Goal: Transaction & Acquisition: Book appointment/travel/reservation

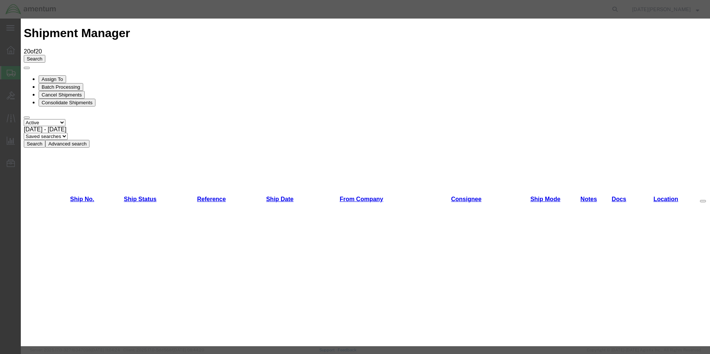
scroll to position [371, 0]
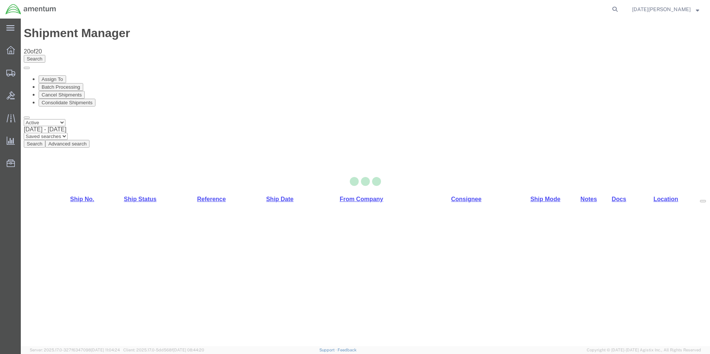
select select "49939"
select select "49930"
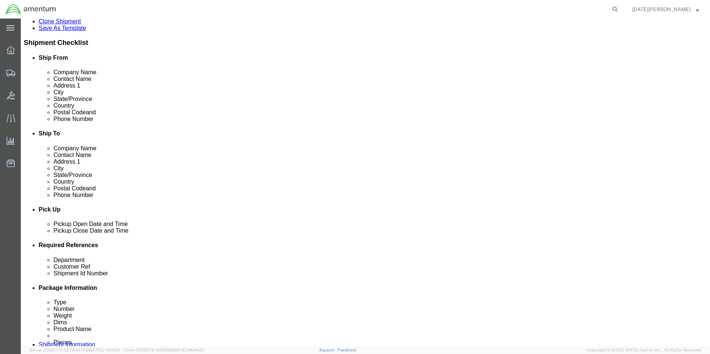
scroll to position [260, 0]
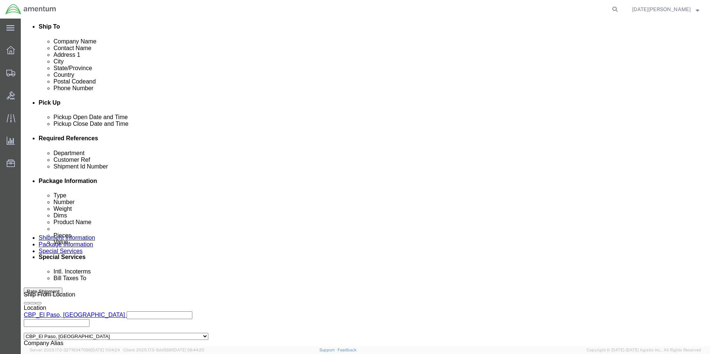
click input "text"
type input "CBP"
type input "94940"
click input "94940"
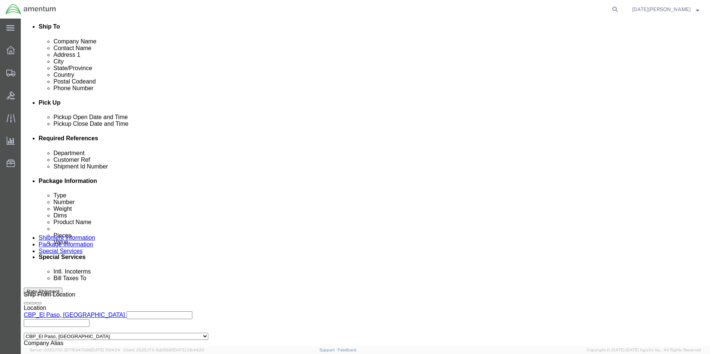
type input "94940 / 94949"
paste input "/ 94949"
type input "94940 / 94949"
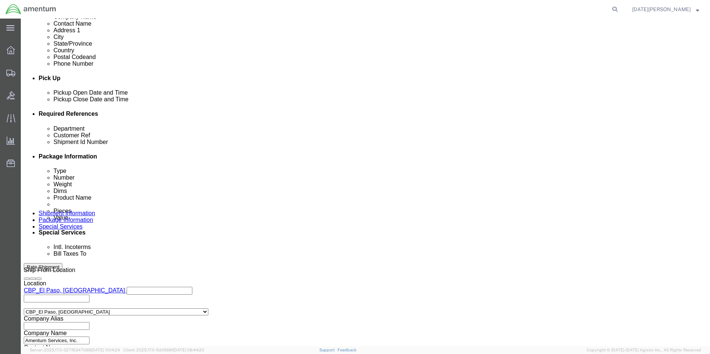
scroll to position [309, 0]
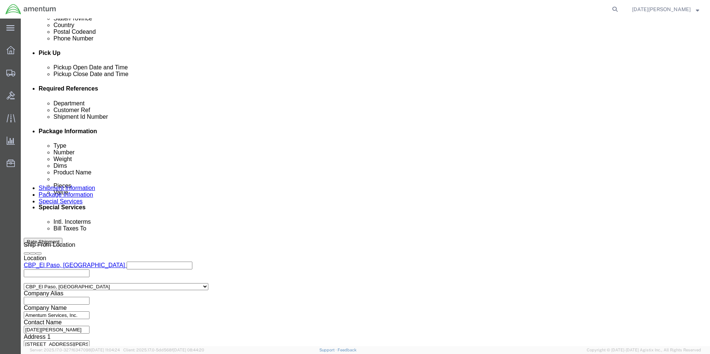
click button "Continue"
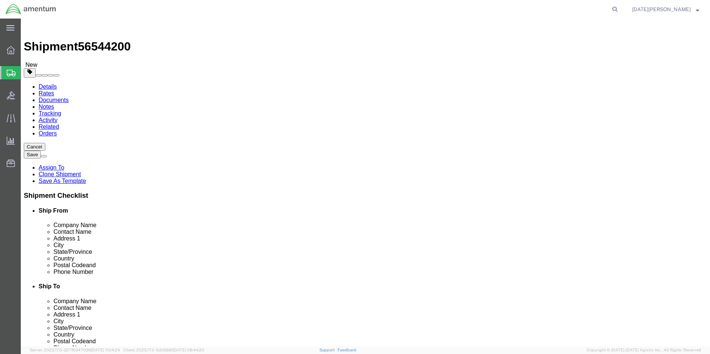
click div "Package Type Select Bale(s) Basket(s) Bolt(s) Bottle(s) Buckets Bulk Bundle(s) …"
click select "Select Bale(s) Basket(s) Bolt(s) Bottle(s) Buckets Bulk Bundle(s) Can(s) Cardbo…"
select select "MBX"
click select "Select Bale(s) Basket(s) Bolt(s) Bottle(s) Buckets Bulk Bundle(s) Can(s) Cardbo…"
type input "13.00"
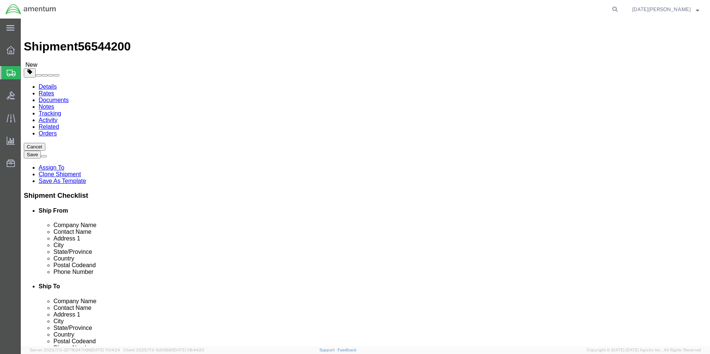
type input "11.50"
type input "2.50"
drag, startPoint x: 121, startPoint y: 173, endPoint x: 48, endPoint y: 177, distance: 73.2
click div "Package Type Select Bale(s) Basket(s) Bolt(s) Bottle(s) Buckets Bulk Bundle(s) …"
type input "3.60"
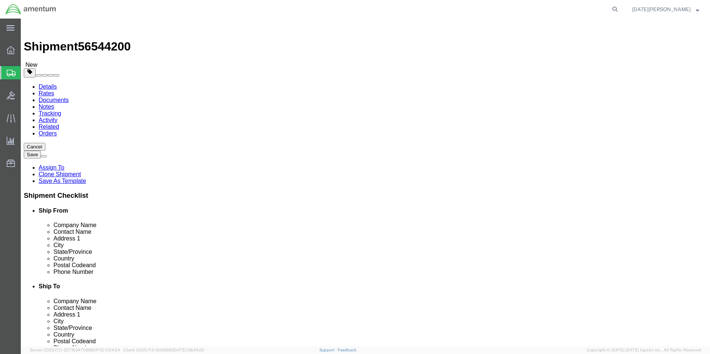
click link "Add Content"
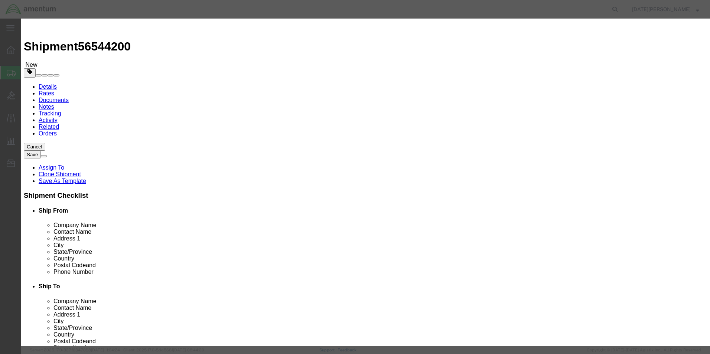
click div "Product Name Pieces 0 Select Bag Barrels 100Board Feet Bottle Box Blister Pack …"
click input "text"
type input "LOGBOOK / FILTER DEFROST"
type input "5"
type input "4"
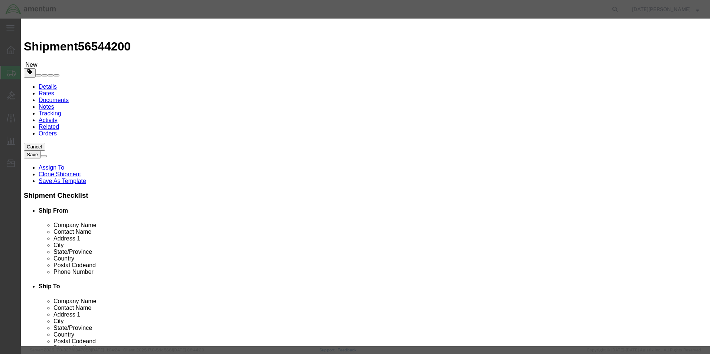
type input "500"
select select "USD"
click button "Save & Close"
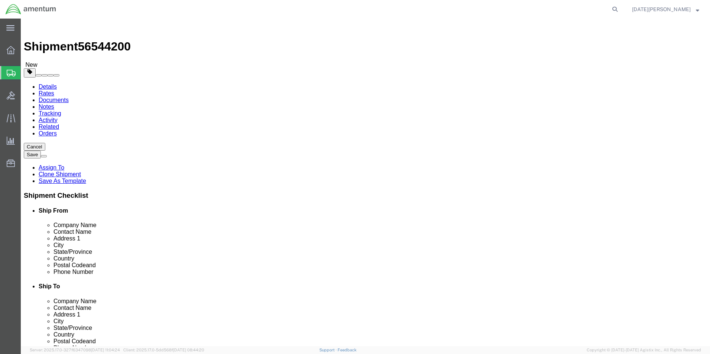
click button "Rate Shipment"
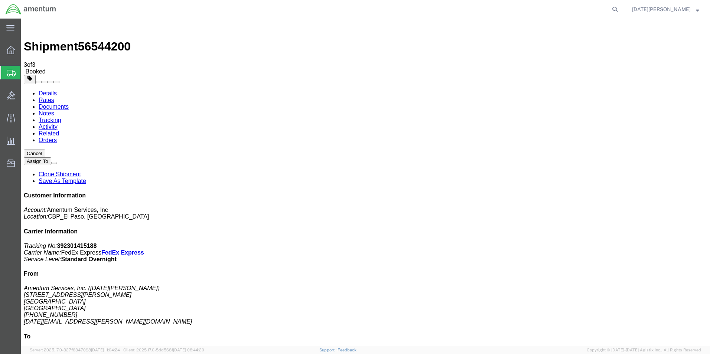
click at [0, 0] on span "Create from Template" at bounding box center [0, 0] width 0 height 0
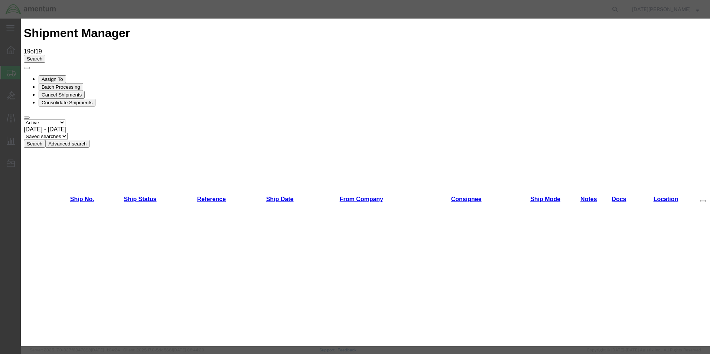
scroll to position [445, 0]
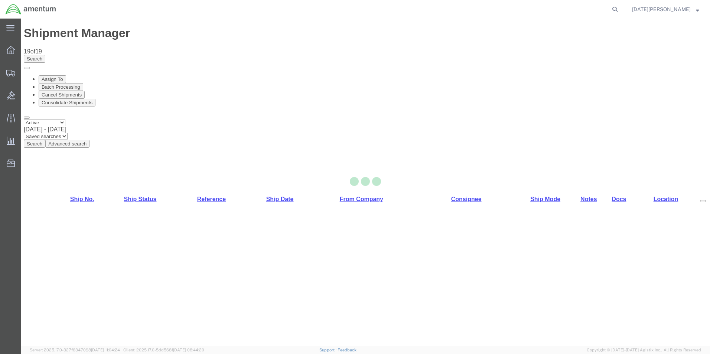
select select "49939"
select select "49918"
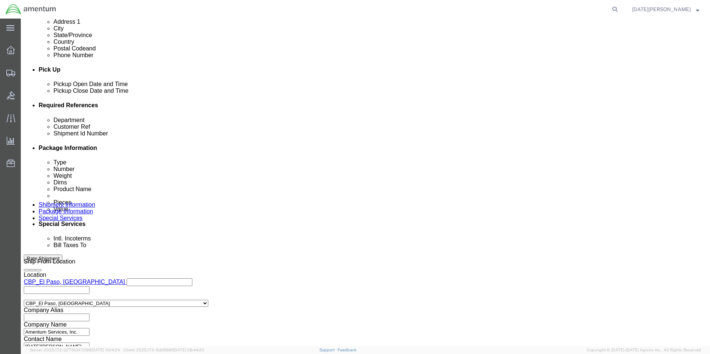
scroll to position [297, 0]
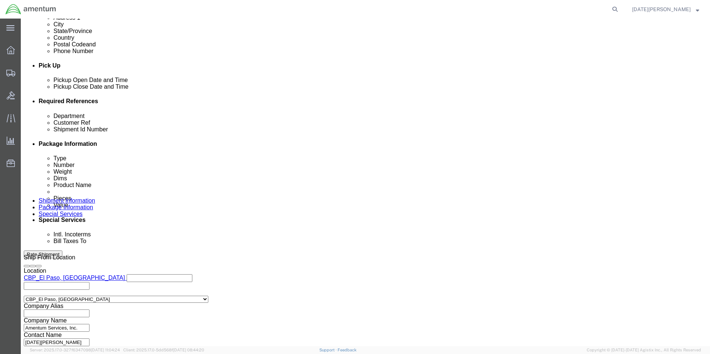
click input "text"
type input "CBP"
type input "94981"
click button "Continue"
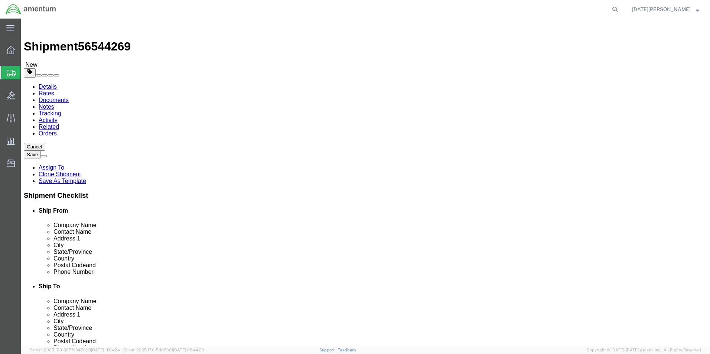
click select "Select Bale(s) Basket(s) Bolt(s) Bottle(s) Buckets Bulk Bundle(s) Can(s) Cardbo…"
select select "PAK"
click select "Select Bale(s) Basket(s) Bolt(s) Bottle(s) Buckets Bulk Bundle(s) Can(s) Cardbo…"
type input "10.25"
type input "12.75"
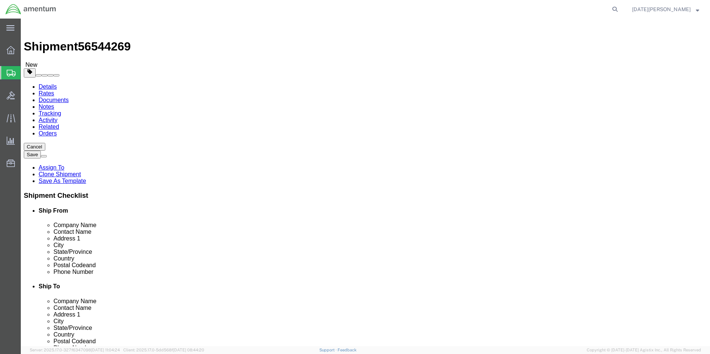
type input "1.00"
drag, startPoint x: 112, startPoint y: 168, endPoint x: 81, endPoint y: 165, distance: 31.7
click div "Package Type Select Bale(s) Basket(s) Bolt(s) Bottle(s) Buckets Bulk Bundle(s) …"
type input "0.15"
click link "Add Content"
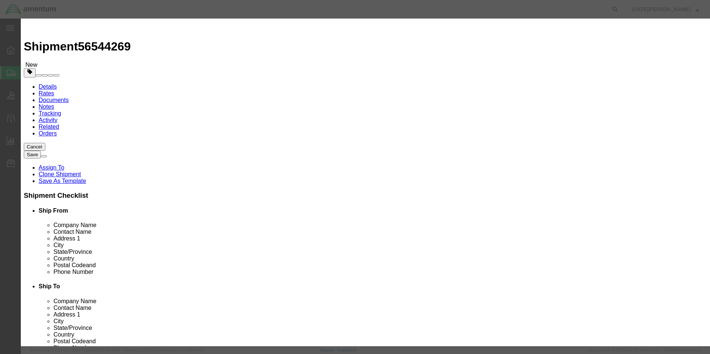
click input "text"
type input "[PERSON_NAME] PINS"
type input "100"
type input "30"
select select "USD"
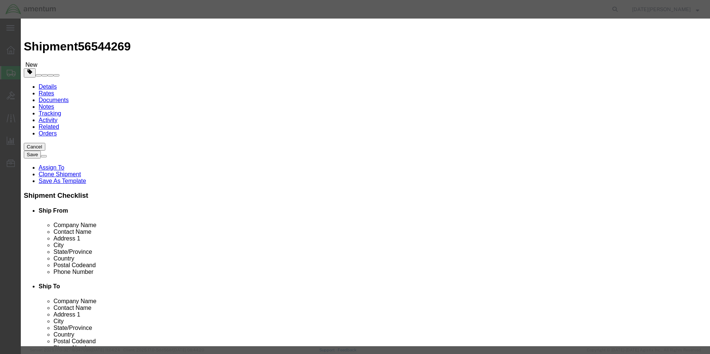
click button "Save & Close"
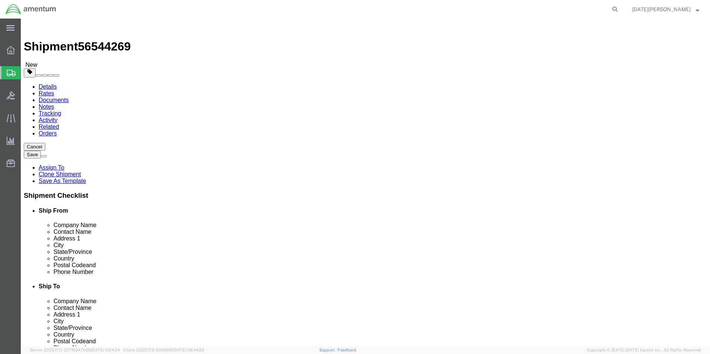
click button "Rate Shipment"
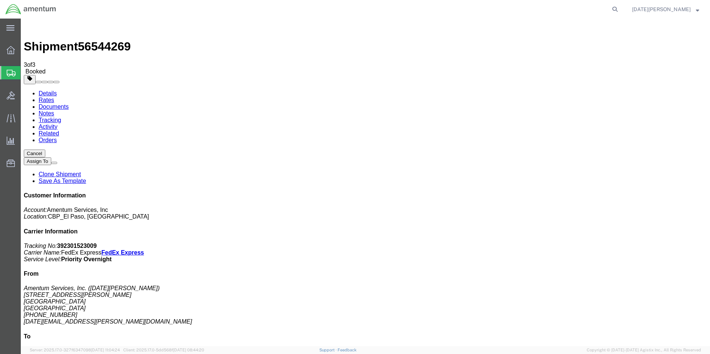
drag, startPoint x: 303, startPoint y: 129, endPoint x: 307, endPoint y: 131, distance: 4.8
click at [0, 0] on span "Create from Template" at bounding box center [0, 0] width 0 height 0
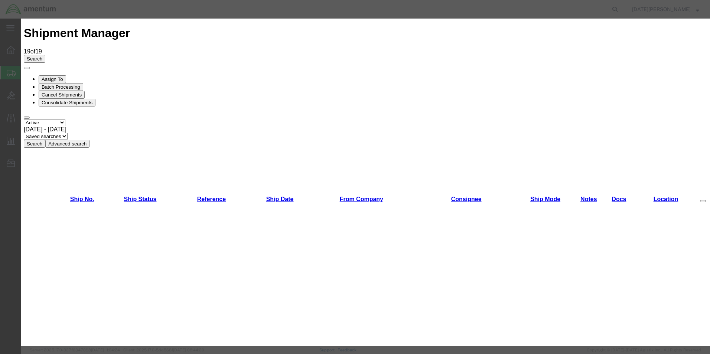
scroll to position [408, 0]
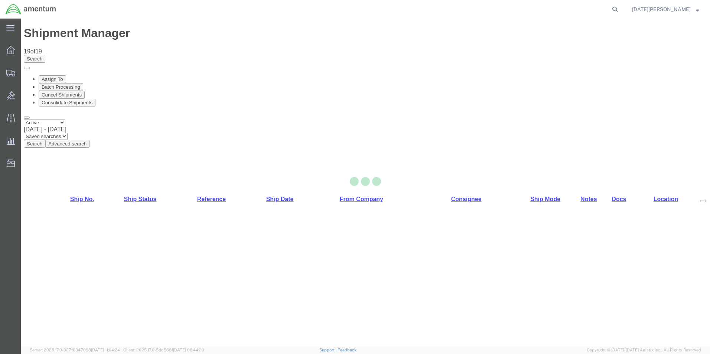
select select "49939"
select select "49941"
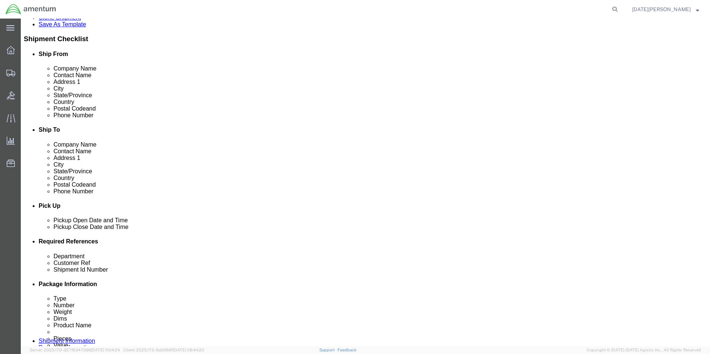
scroll to position [260, 0]
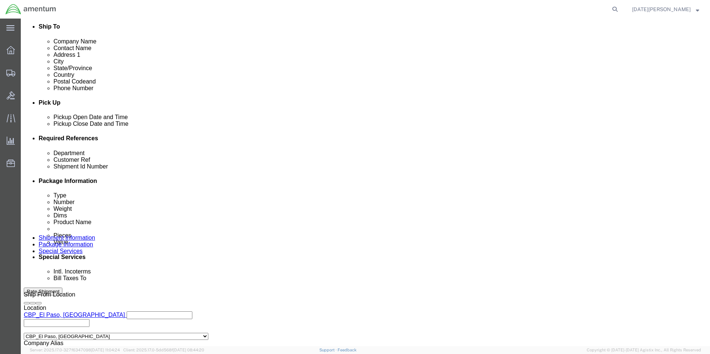
click input "text"
type input "CBP"
type input "94982"
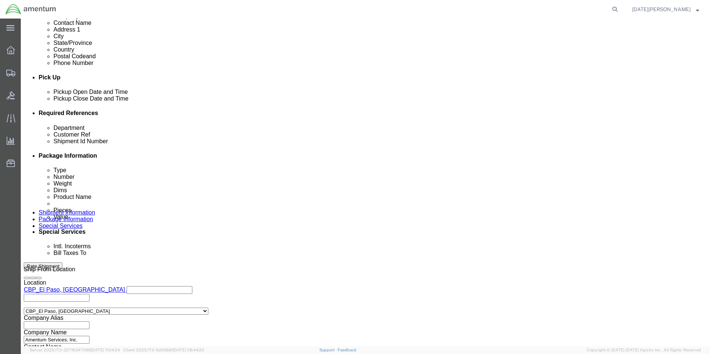
scroll to position [309, 0]
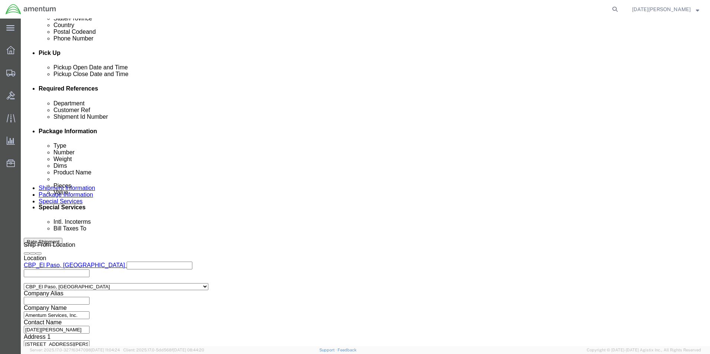
click button "Continue"
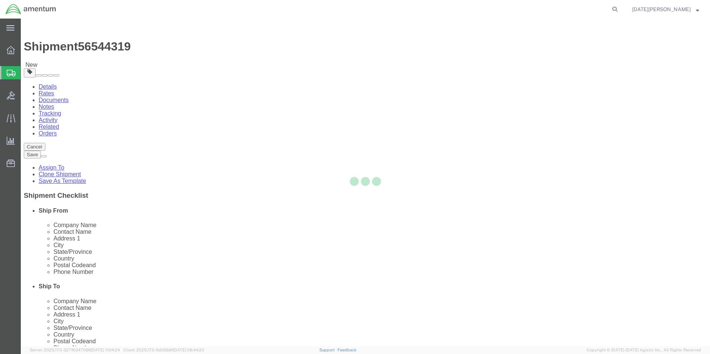
select select "YRPK"
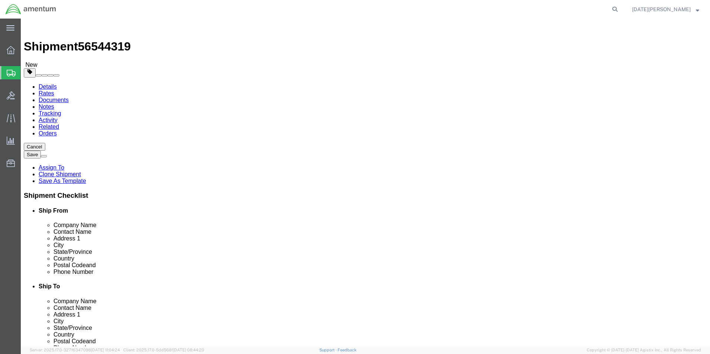
click input "text"
type input "20"
type input "4"
type input "5.25"
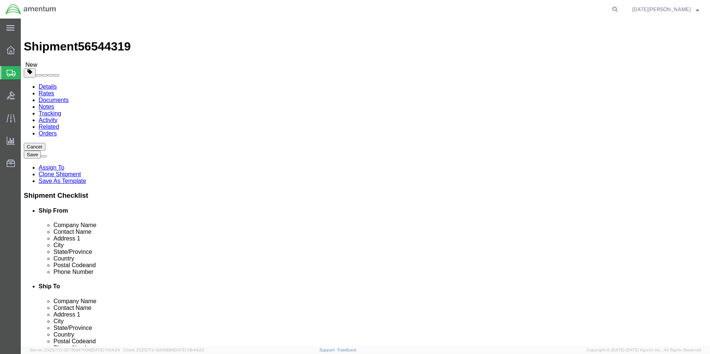
click link "Add Content"
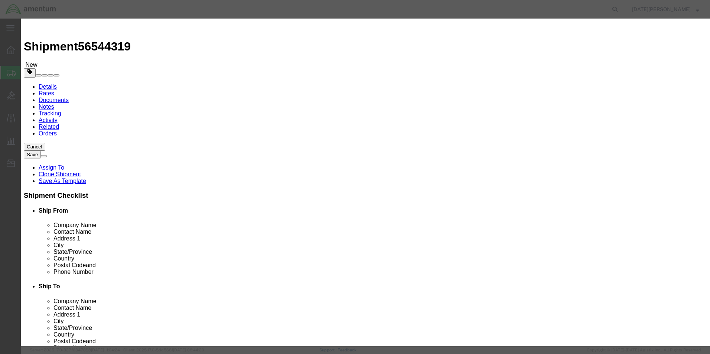
click input "text"
type input "EXTRUSION RUBBER"
type input "1"
type input "350"
select select "USD"
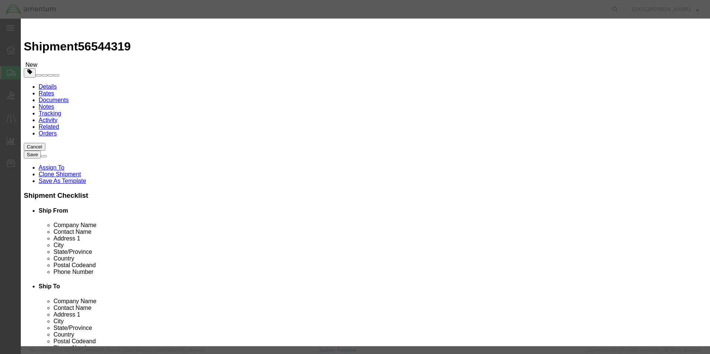
click button "Save & Close"
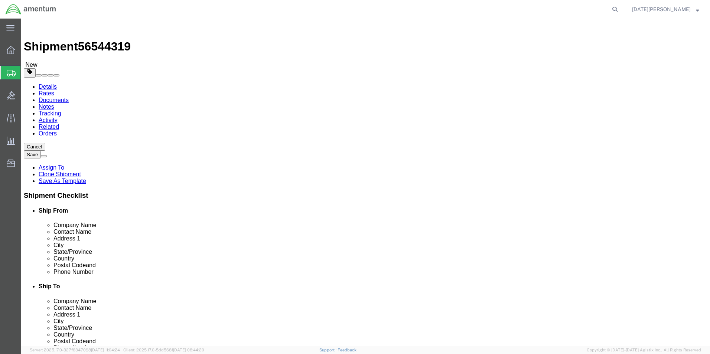
click button "Rate Shipment"
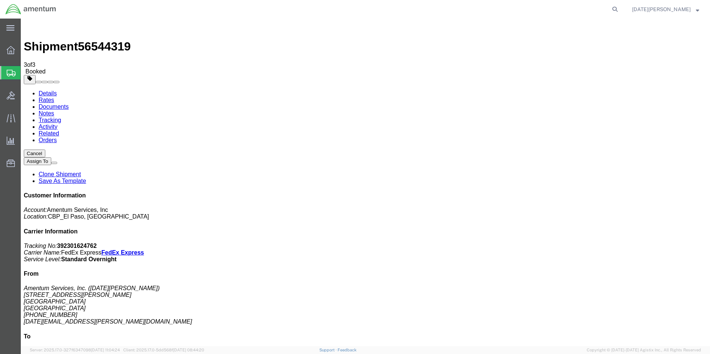
click at [0, 0] on span "Create from Template" at bounding box center [0, 0] width 0 height 0
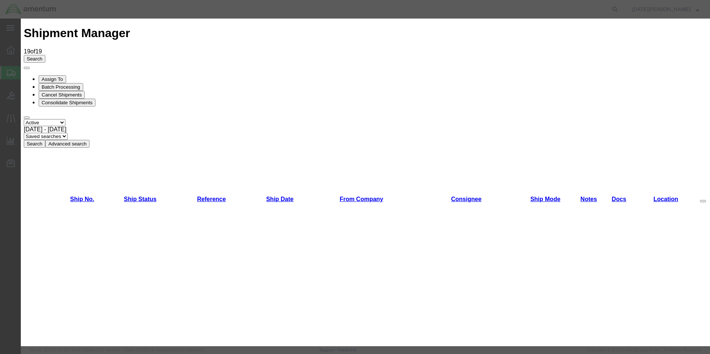
scroll to position [297, 0]
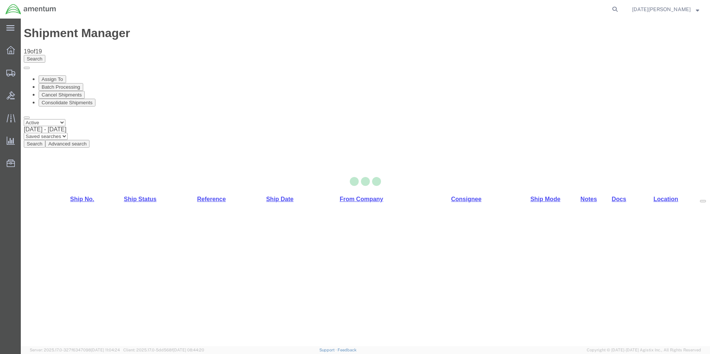
select select "49939"
select select "49933"
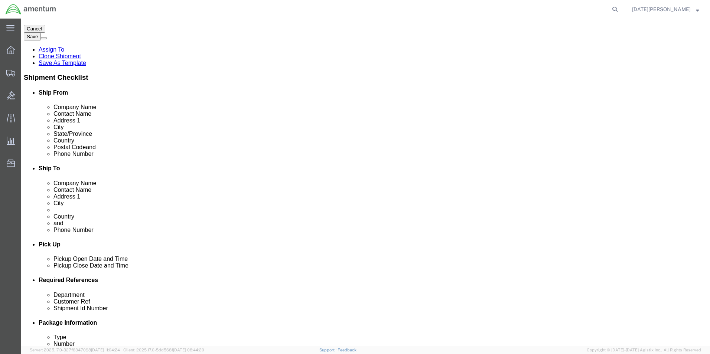
scroll to position [223, 0]
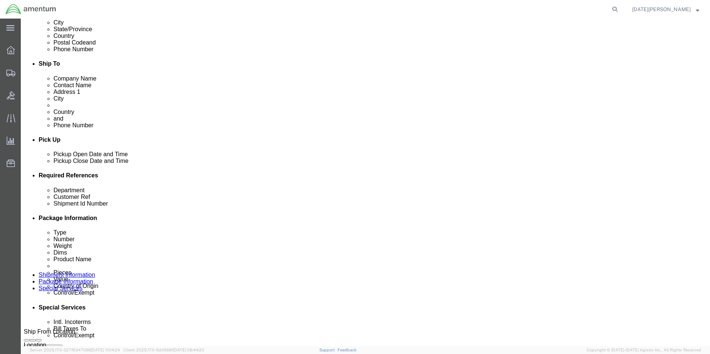
click input "text"
type input "CBP"
type input "94980"
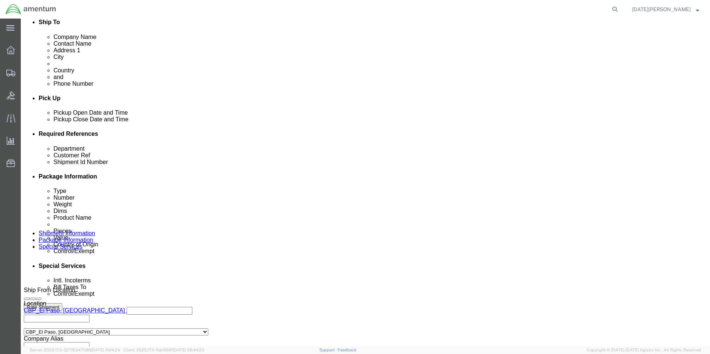
scroll to position [309, 0]
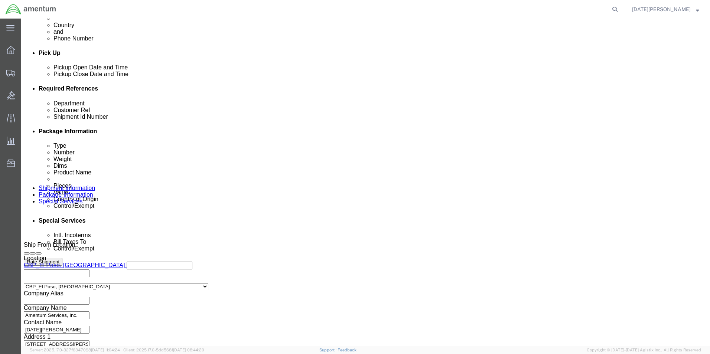
click div "Previous Continue"
click button "Continue"
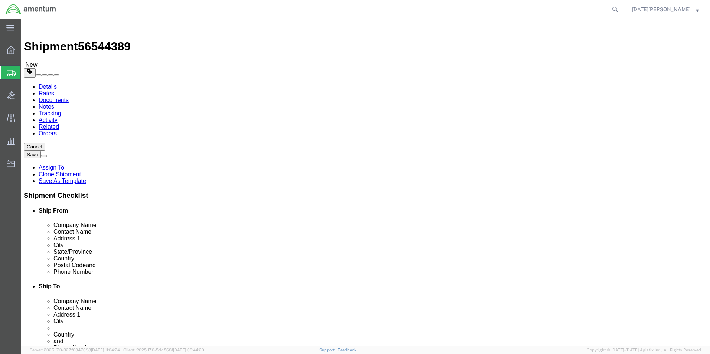
click select "Select Bale(s) Basket(s) Bolt(s) Bottle(s) Buckets Bulk Bundle(s) Can(s) Cardbo…"
select select "PAK"
click select "Select Bale(s) Basket(s) Bolt(s) Bottle(s) Buckets Bulk Bundle(s) Can(s) Cardbo…"
type input "10.25"
type input "12.75"
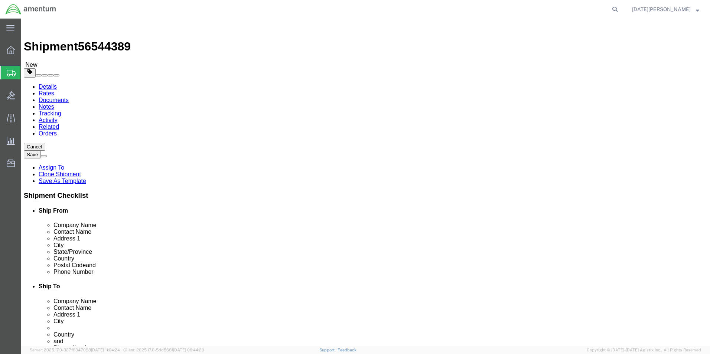
type input "1.00"
drag, startPoint x: 130, startPoint y: 171, endPoint x: 60, endPoint y: 177, distance: 70.4
click div "Package Content # 1 1 x PAK Package Type Select Bale(s) Basket(s) Bolt(s) Bottl…"
click input "0.00"
type input "0.25"
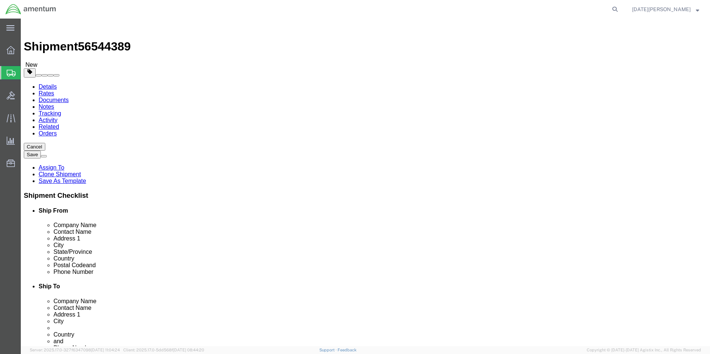
click div "Package Content # 1 1 x PAK Package Type Select Bale(s) Basket(s) Bolt(s) Bottl…"
click div "Package Type Select Bale(s) Basket(s) Bolt(s) Bottle(s) Buckets Bulk Bundle(s) …"
click link "Add Content"
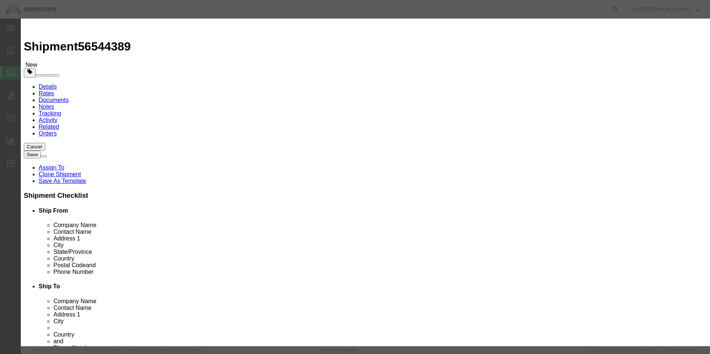
click input "text"
type input "[PERSON_NAME] PINS"
type input "200"
click input "text"
type input "80"
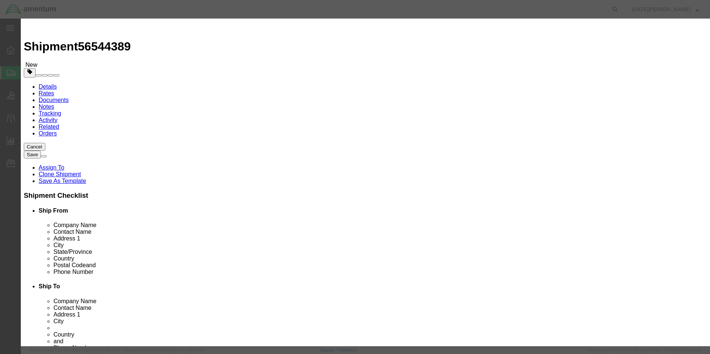
select select "USD"
click select "Select ATF BIS DEA EPA FDA FTR ITAR OFAC Other (OPA)"
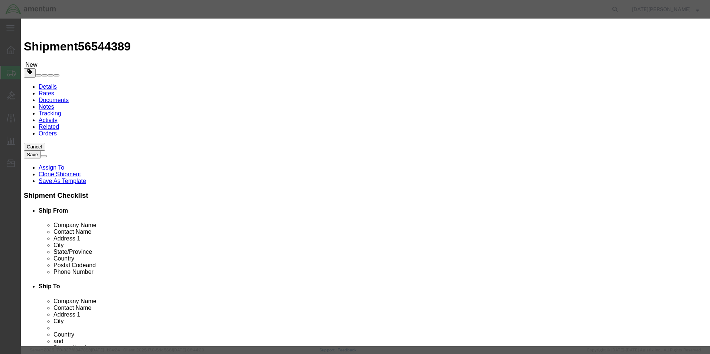
click select "Select ATF BIS DEA EPA FDA FTR ITAR OFAC Other (OPA)"
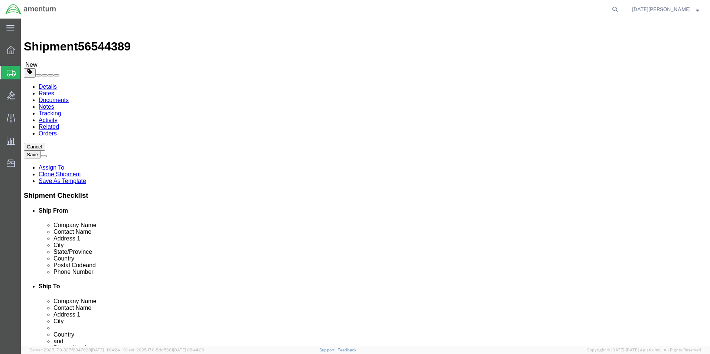
click at [0, 0] on span "Estimator" at bounding box center [0, 0] width 0 height 0
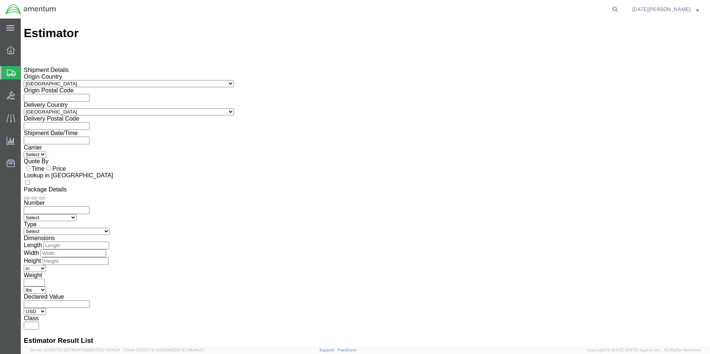
click at [0, 0] on span "Create from Template" at bounding box center [0, 0] width 0 height 0
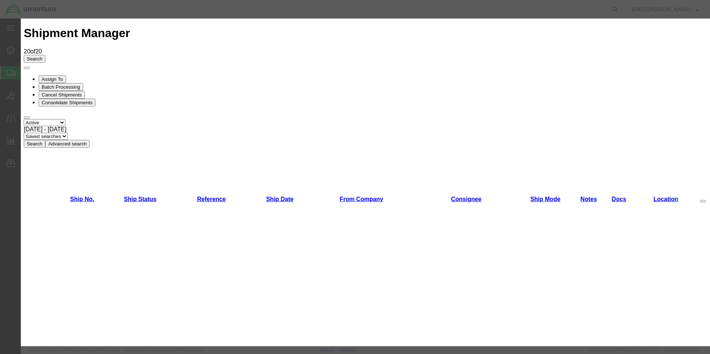
scroll to position [111, 0]
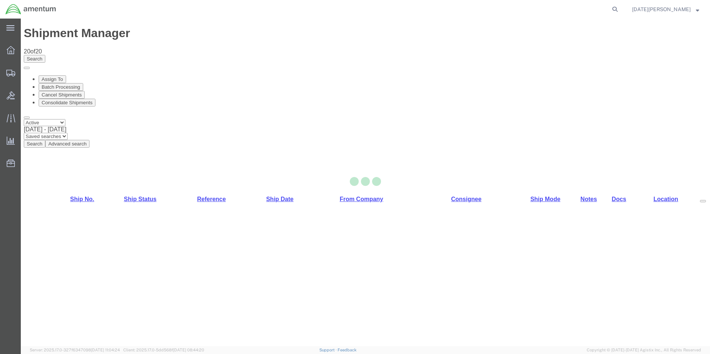
select select "49939"
select select "49933"
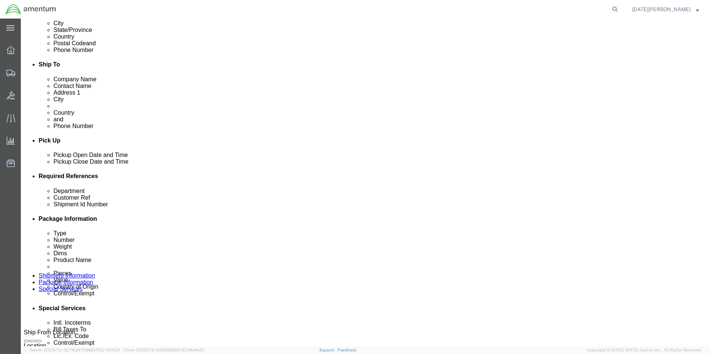
scroll to position [223, 0]
click input "text"
type input "CBP"
type input "94980"
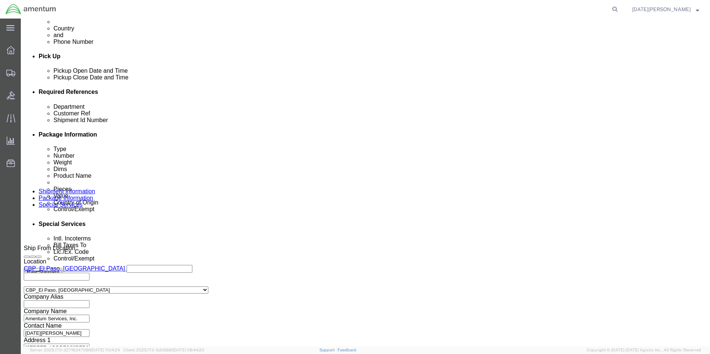
scroll to position [309, 0]
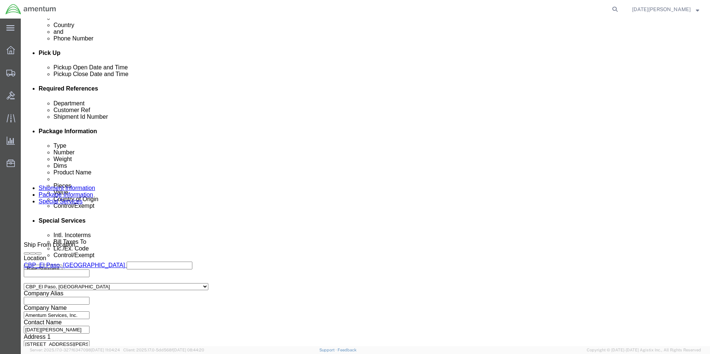
click div "Please fix the following errors Ship From Location Location [GEOGRAPHIC_DATA], …"
click button "Continue"
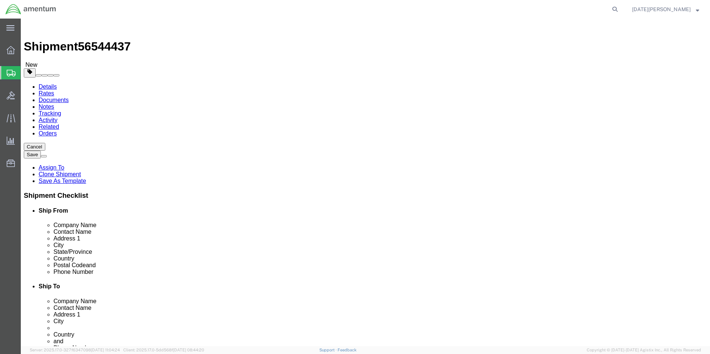
click select "Select BCK Boxes Bale(s) Basket(s) Bolt(s) Bottle(s) Buckets Bulk Bundle(s) Can…"
select select "PAK"
click select "Select BCK Boxes Bale(s) Basket(s) Bolt(s) Bottle(s) Buckets Bulk Bundle(s) Can…"
type input "10.25"
type input "12.75"
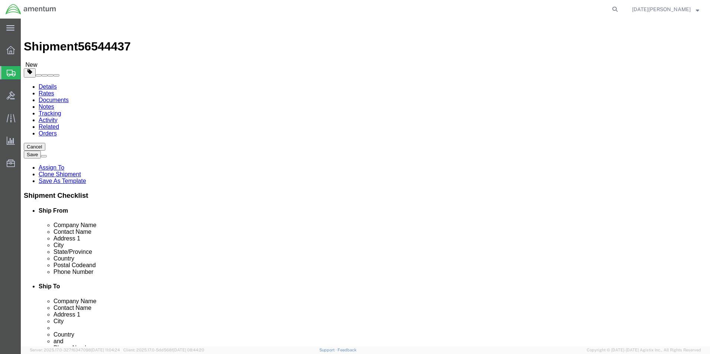
type input "1.00"
drag, startPoint x: 121, startPoint y: 176, endPoint x: 45, endPoint y: 170, distance: 75.9
click div "Weight 5.00 Select kgs lbs Ship. t°"
type input "0.25"
click div "Pieces: 2.00 Each Total value: 250.00 USD"
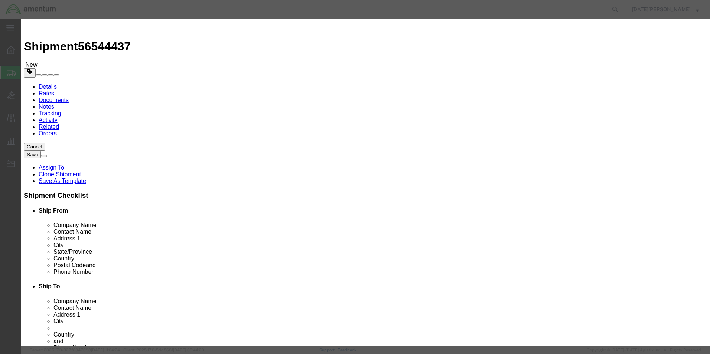
drag, startPoint x: 258, startPoint y: 60, endPoint x: 183, endPoint y: 58, distance: 74.6
click div "Product Name a/c parts"
type input "[PERSON_NAME] PINS"
type input "200"
type input "25000"
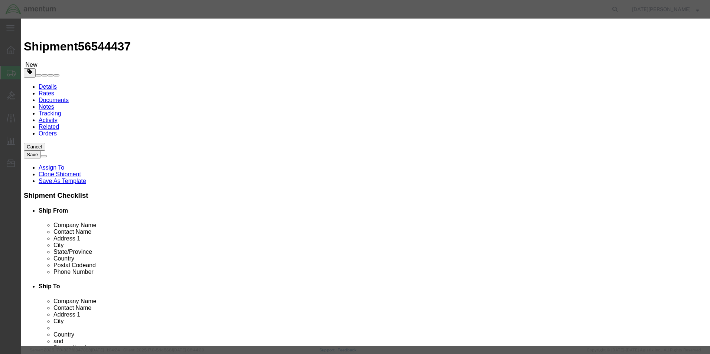
type input "80"
select select "USD"
click button "Save & Close"
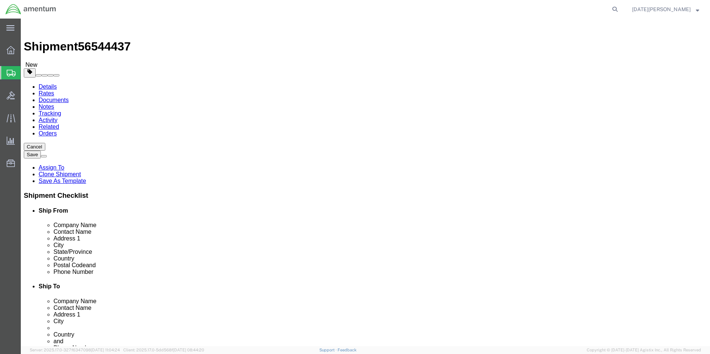
click button "Continue"
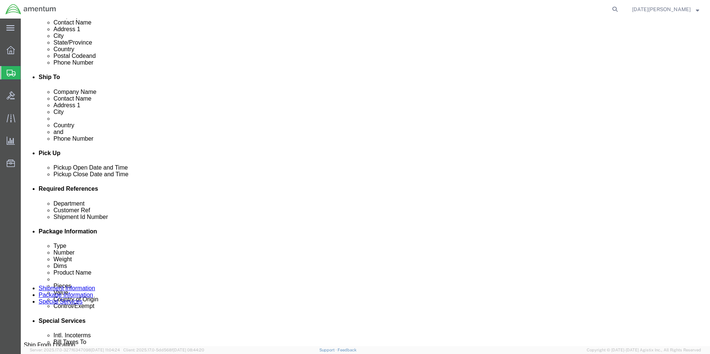
scroll to position [223, 0]
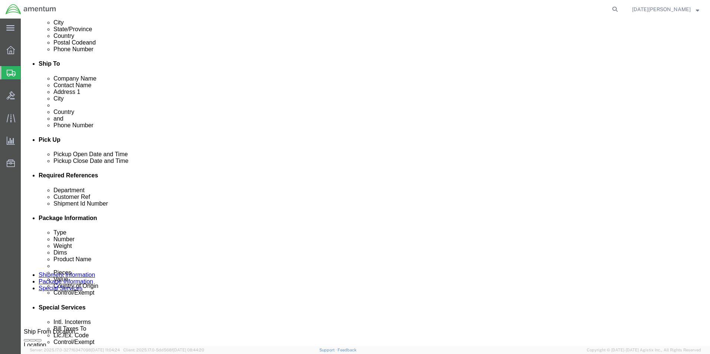
click select "Select Carriage Insurance Paid Carriage Paid To Cost and Freight Cost Insurance…"
select select "DDP"
click select "Select Carriage Insurance Paid Carriage Paid To Cost and Freight Cost Insurance…"
select select "SHIP"
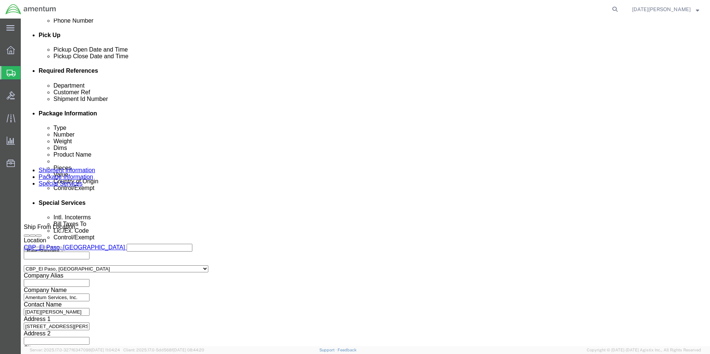
scroll to position [334, 0]
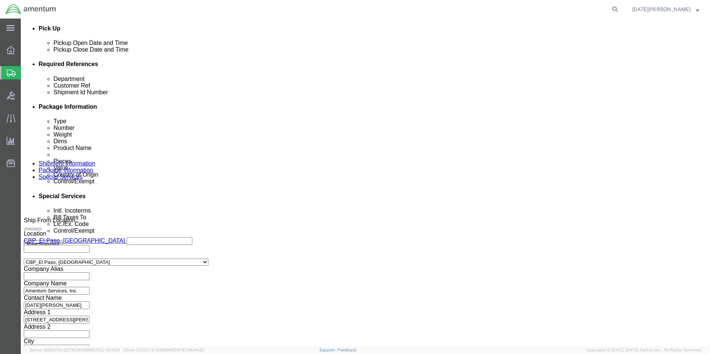
click button "Rate Shipment"
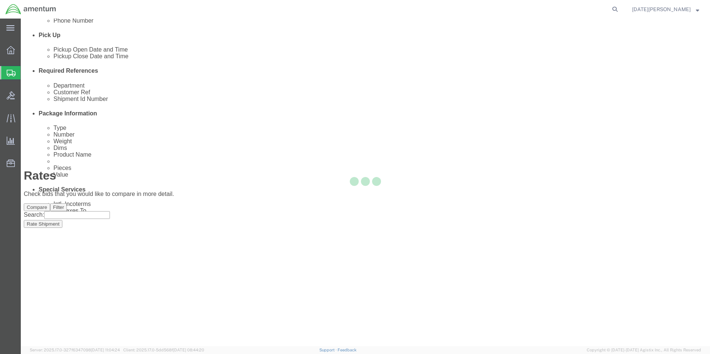
scroll to position [0, 0]
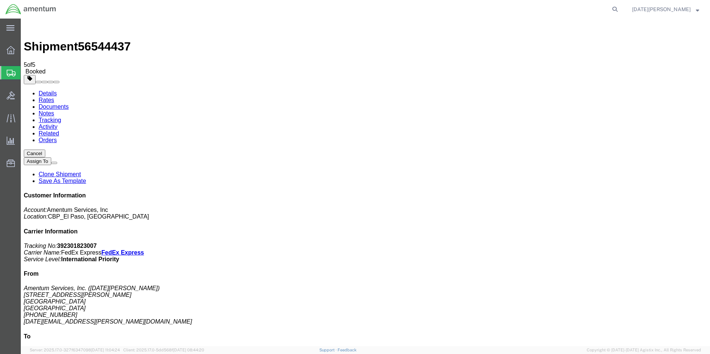
drag, startPoint x: 309, startPoint y: 132, endPoint x: 347, endPoint y: 130, distance: 37.9
drag, startPoint x: 310, startPoint y: 117, endPoint x: 416, endPoint y: 202, distance: 135.9
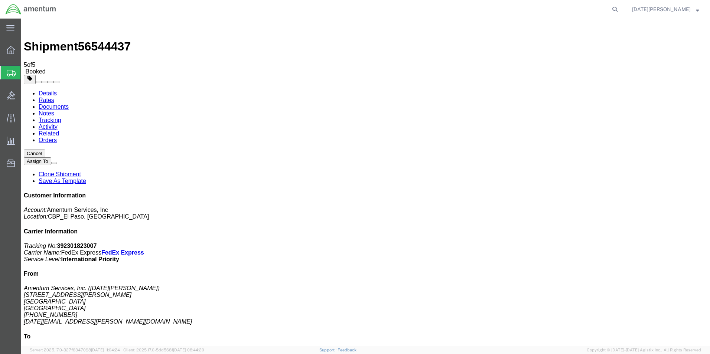
click at [0, 0] on span "Create from Template" at bounding box center [0, 0] width 0 height 0
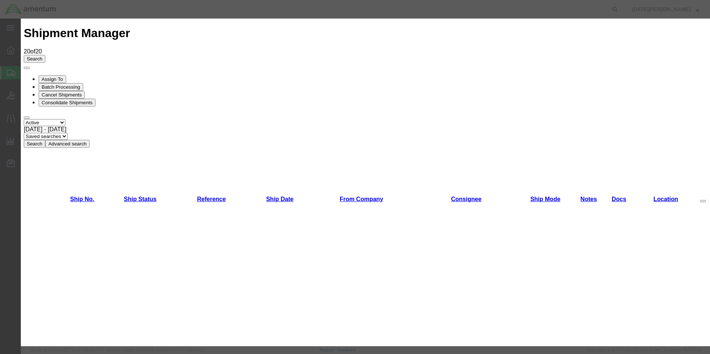
scroll to position [445, 0]
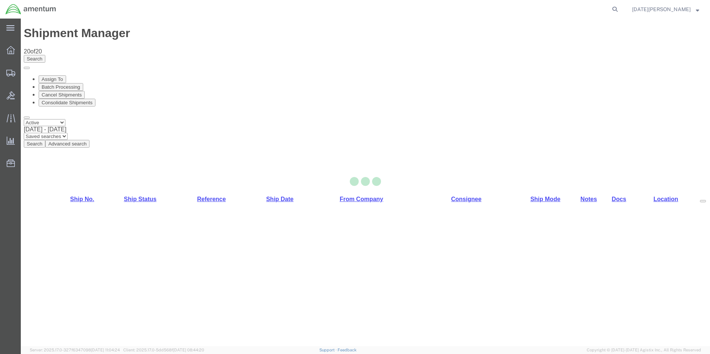
select select "49939"
select select "49948"
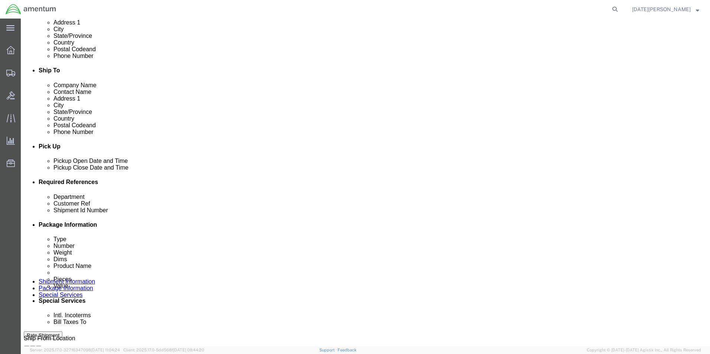
scroll to position [223, 0]
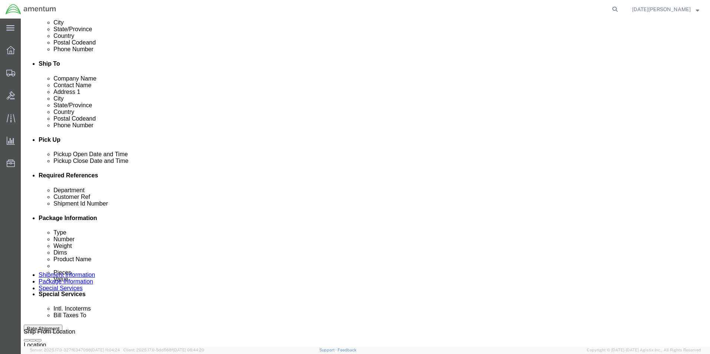
click input "text"
type input "CBP"
type input "94987"
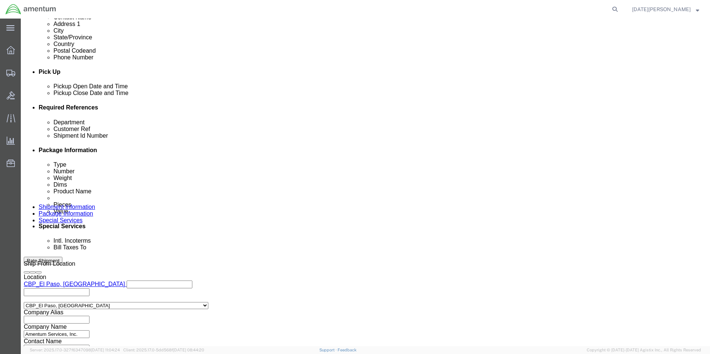
scroll to position [297, 0]
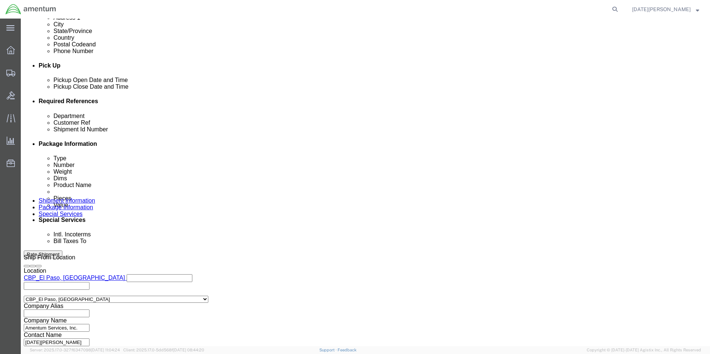
click button "Rate Shipment"
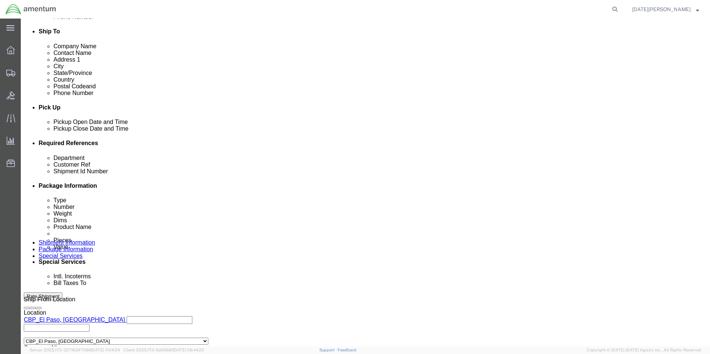
scroll to position [309, 0]
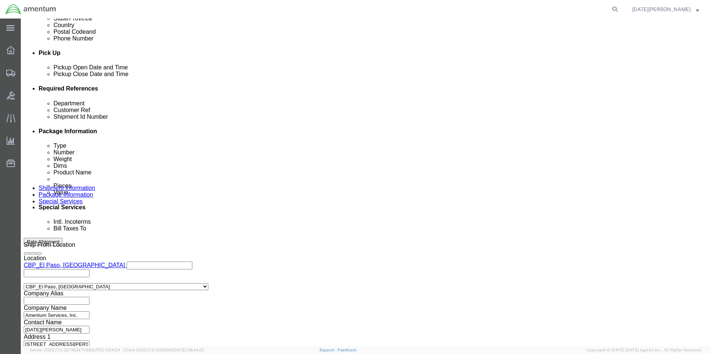
click div "Previous Continue"
click button "Continue"
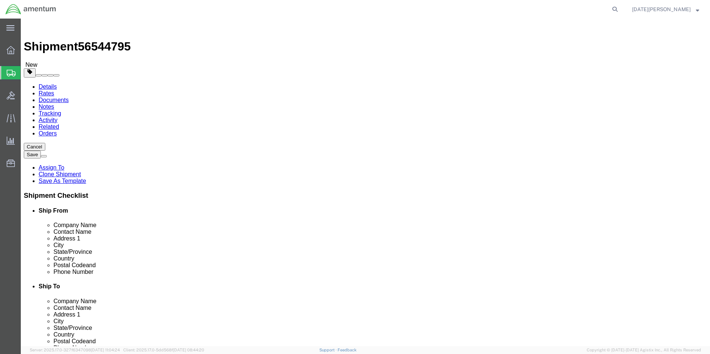
click select "Select Bale(s) Basket(s) Bolt(s) Bottle(s) Buckets Bulk Bundle(s) Can(s) Cardbo…"
select select "PAK"
click select "Select Bale(s) Basket(s) Bolt(s) Bottle(s) Buckets Bulk Bundle(s) Can(s) Cardbo…"
type input "10.25"
type input "12.75"
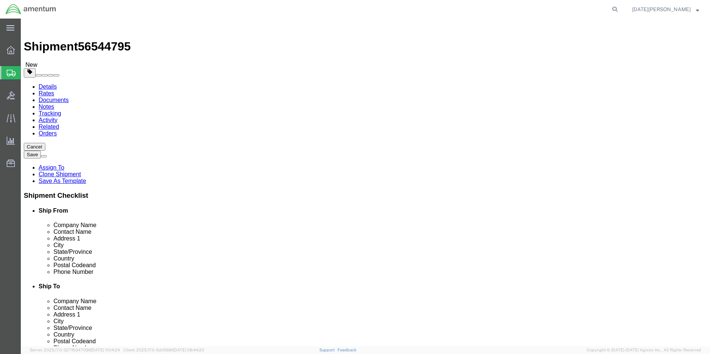
type input "1.00"
drag, startPoint x: 112, startPoint y: 174, endPoint x: 49, endPoint y: 176, distance: 63.1
click div "Weight 0.00 Select kgs lbs Ship. t°"
type input "0.10"
click div "Package Content # 1 1 x PAK Package Type Select Bale(s) Basket(s) Bolt(s) Bottl…"
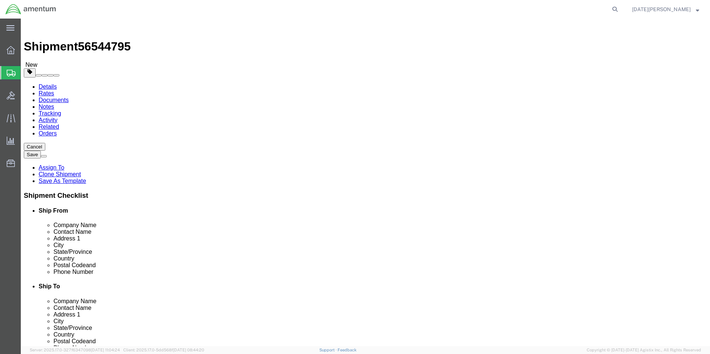
click div "Package Content # 1 1 x PAK Package Type Select Bale(s) Basket(s) Bolt(s) Bottl…"
click link "Add Content"
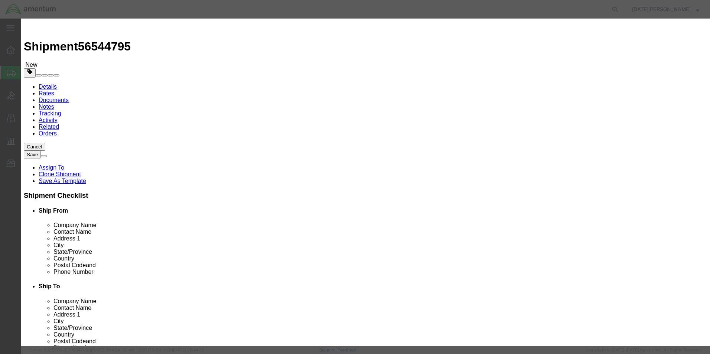
click input "text"
type input "GASKET AIRCRAFT"
type input "5"
type input "25"
click button "Save & Close"
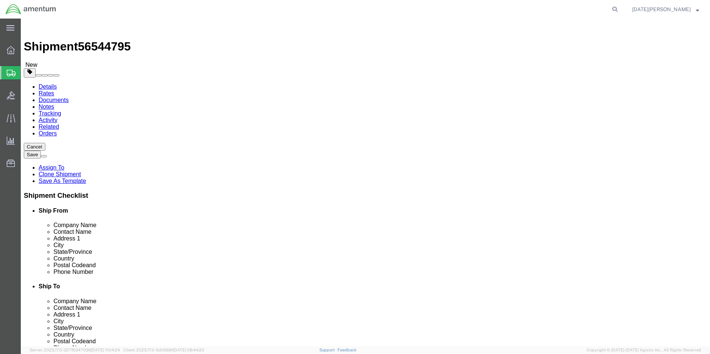
click button "Rate Shipment"
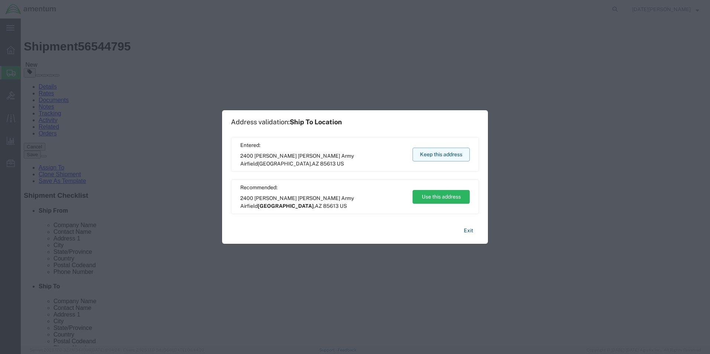
click at [449, 155] on button "Keep this address" at bounding box center [440, 155] width 57 height 14
